Goal: Task Accomplishment & Management: Complete application form

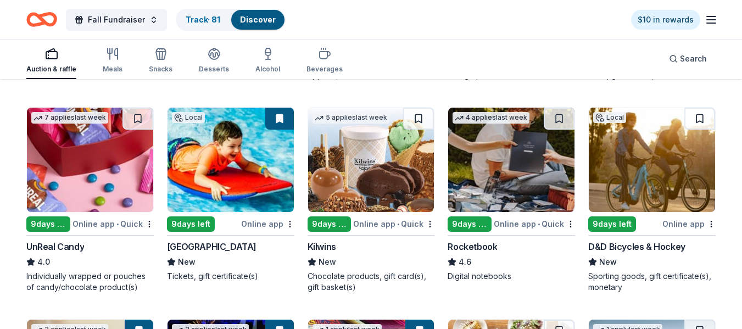
scroll to position [1569, 0]
click at [263, 69] on div "Alcohol" at bounding box center [267, 69] width 25 height 9
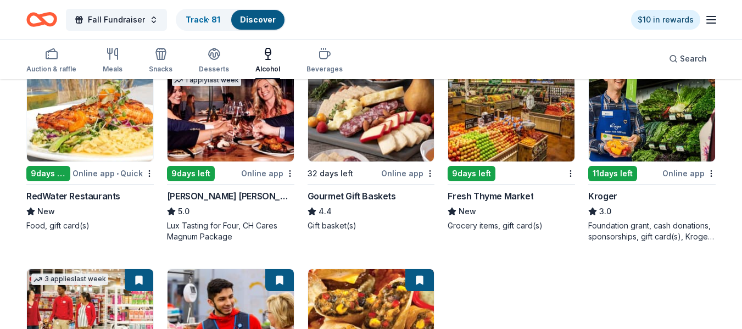
scroll to position [139, 0]
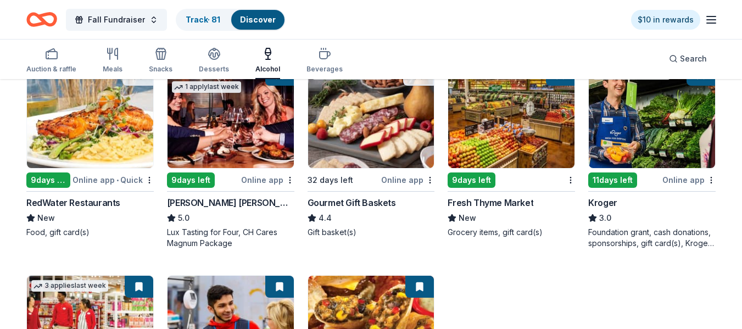
click at [257, 130] on img at bounding box center [231, 116] width 126 height 104
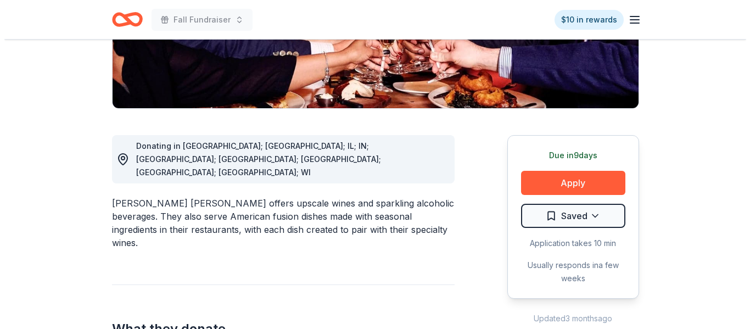
scroll to position [298, 0]
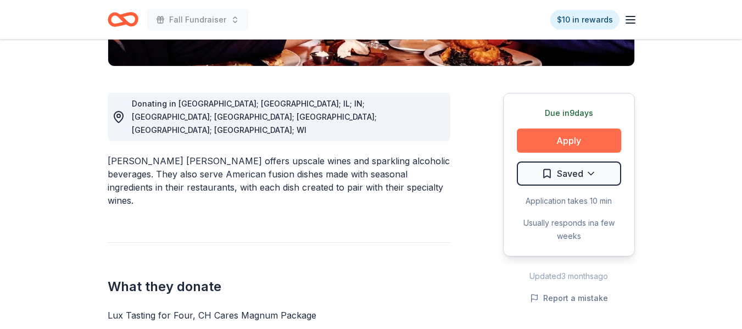
click at [580, 129] on button "Apply" at bounding box center [569, 141] width 104 height 24
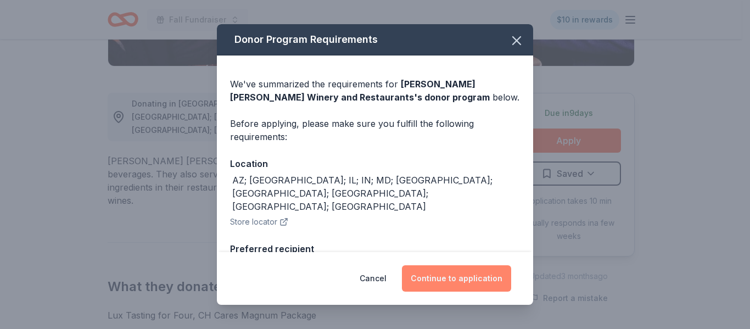
click at [467, 282] on button "Continue to application" at bounding box center [456, 278] width 109 height 26
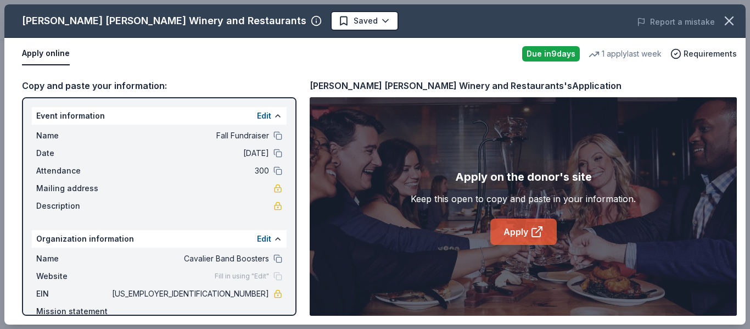
click at [529, 230] on link "Apply" at bounding box center [524, 232] width 66 height 26
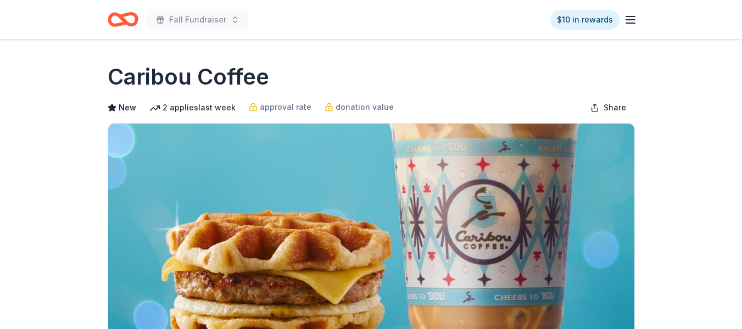
scroll to position [265, 0]
